Goal: Task Accomplishment & Management: Manage account settings

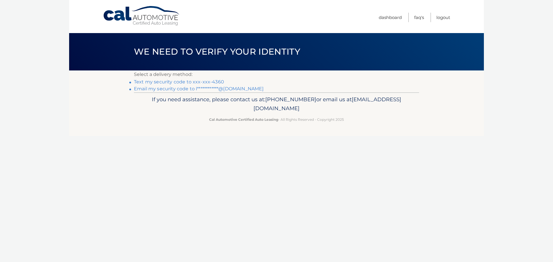
click at [172, 89] on link "**********" at bounding box center [199, 88] width 130 height 5
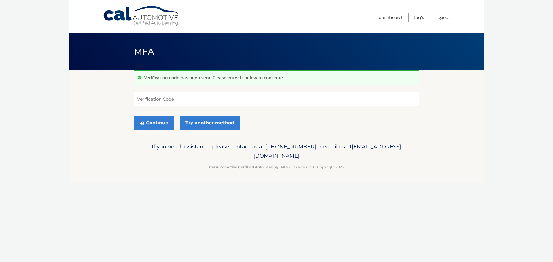
click at [240, 96] on input "Verification Code" at bounding box center [276, 99] width 285 height 14
type input "270424"
click at [134, 116] on button "Continue" at bounding box center [154, 123] width 40 height 14
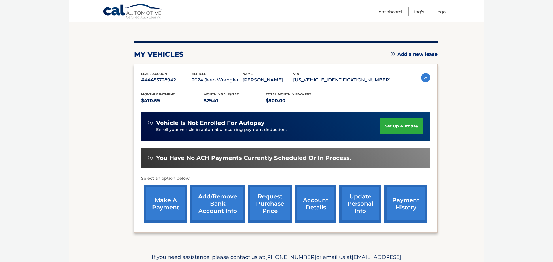
scroll to position [47, 0]
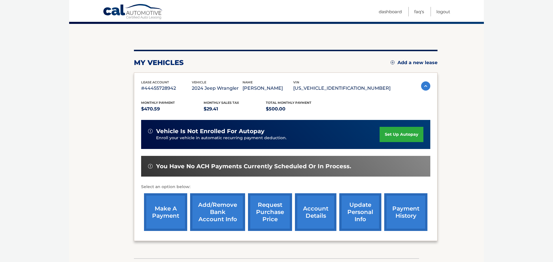
click at [171, 212] on link "make a payment" at bounding box center [165, 212] width 43 height 38
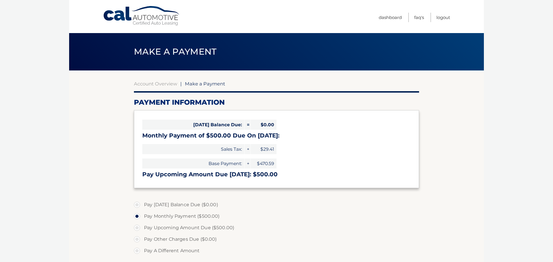
select select "OGU0MzVhNWMtODg2Ny00NGM1LTgxODgtNzFhYTc4ZDQ2YWQy"
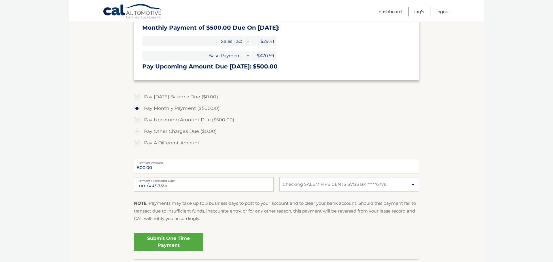
scroll to position [128, 0]
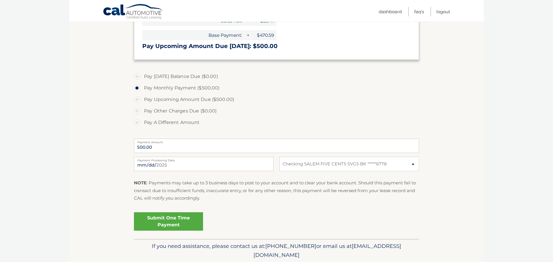
click at [161, 228] on link "Submit One Time Payment" at bounding box center [168, 221] width 69 height 18
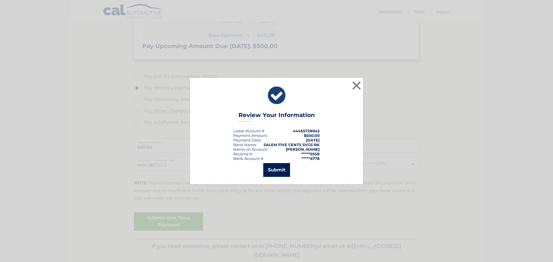
click at [274, 172] on button "Submit" at bounding box center [276, 170] width 27 height 14
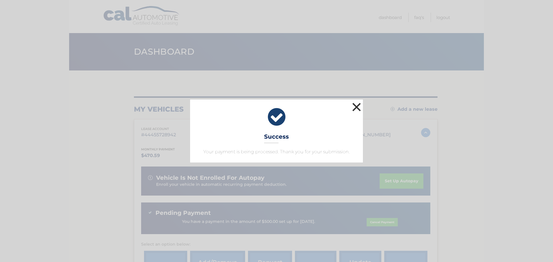
click at [353, 111] on button "×" at bounding box center [357, 107] width 12 height 12
